Goal: Transaction & Acquisition: Purchase product/service

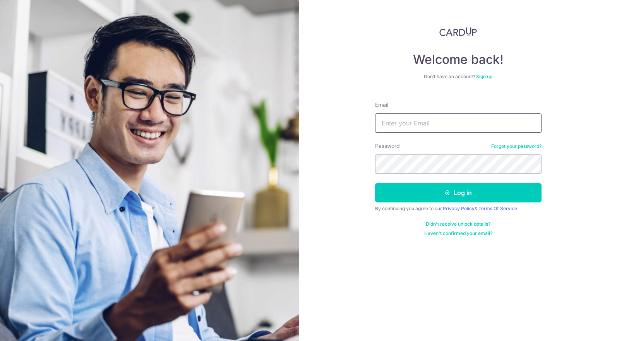
click at [422, 124] on input "Email" at bounding box center [458, 122] width 166 height 19
type input "ericlow3555@hotmail.com"
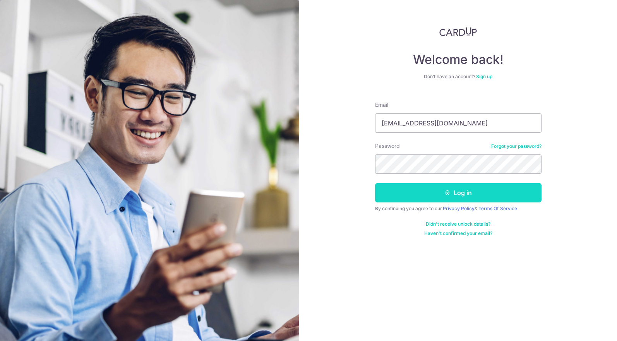
click at [446, 192] on icon "submit" at bounding box center [447, 193] width 6 height 6
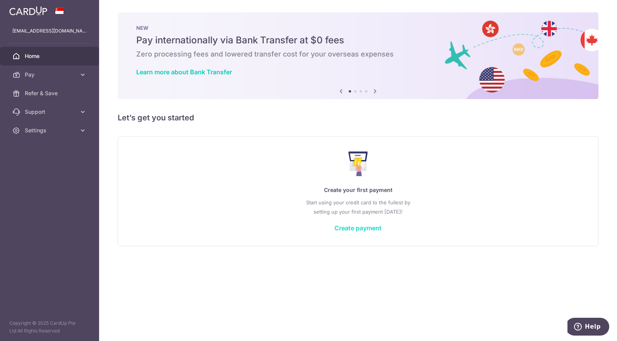
click at [352, 228] on link "Create payment" at bounding box center [357, 228] width 47 height 8
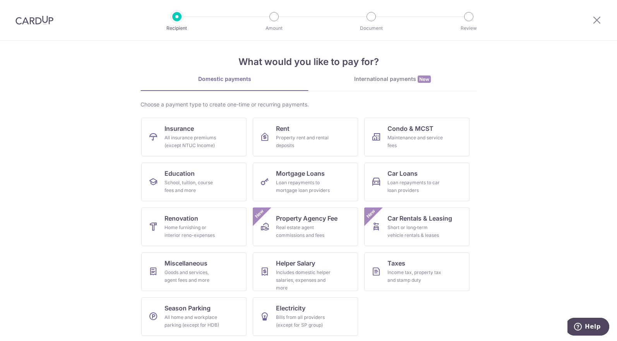
scroll to position [5, 0]
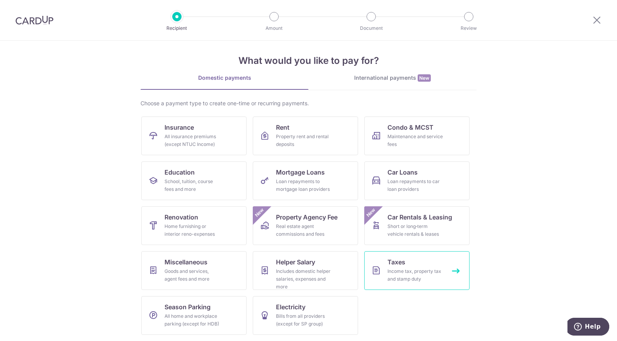
click at [405, 270] on div "Income tax, property tax and stamp duty" at bounding box center [415, 274] width 56 height 15
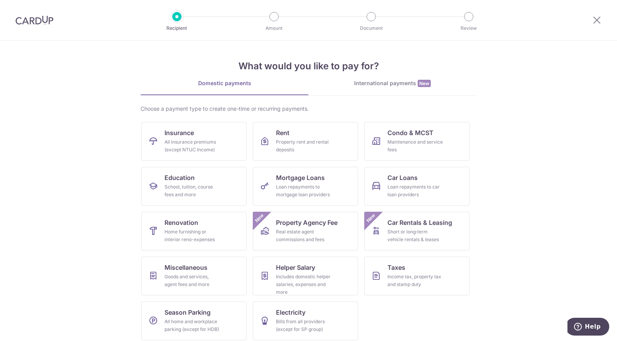
click at [366, 88] on link "International payments New" at bounding box center [392, 87] width 168 height 16
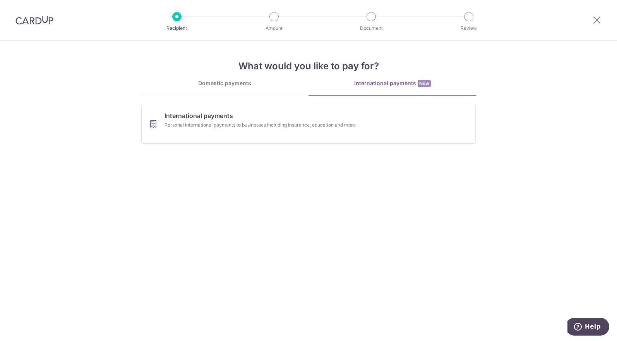
click at [219, 84] on div "Domestic payments" at bounding box center [224, 83] width 168 height 8
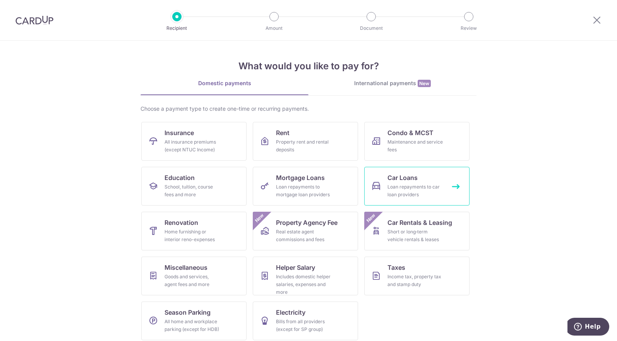
click at [406, 187] on div "Loan repayments to car loan providers" at bounding box center [415, 190] width 56 height 15
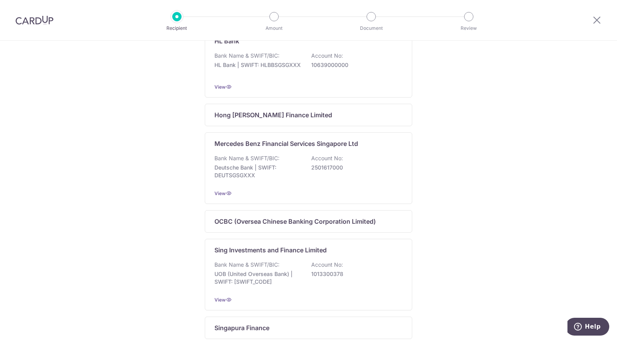
scroll to position [348, 0]
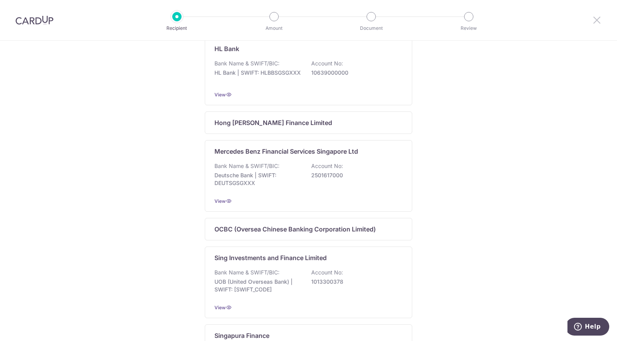
click at [593, 20] on icon at bounding box center [596, 20] width 9 height 10
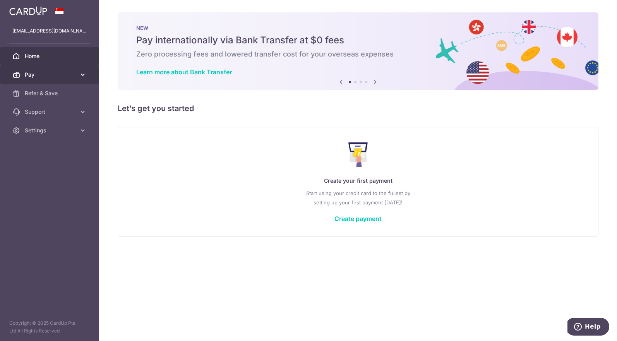
click at [29, 73] on span "Pay" at bounding box center [50, 75] width 51 height 8
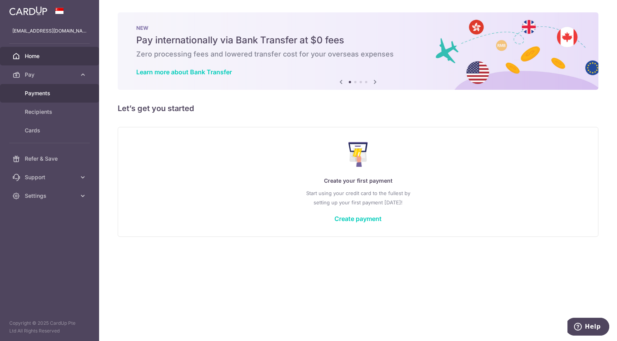
click at [36, 90] on span "Payments" at bounding box center [50, 93] width 51 height 8
